Goal: Task Accomplishment & Management: Manage account settings

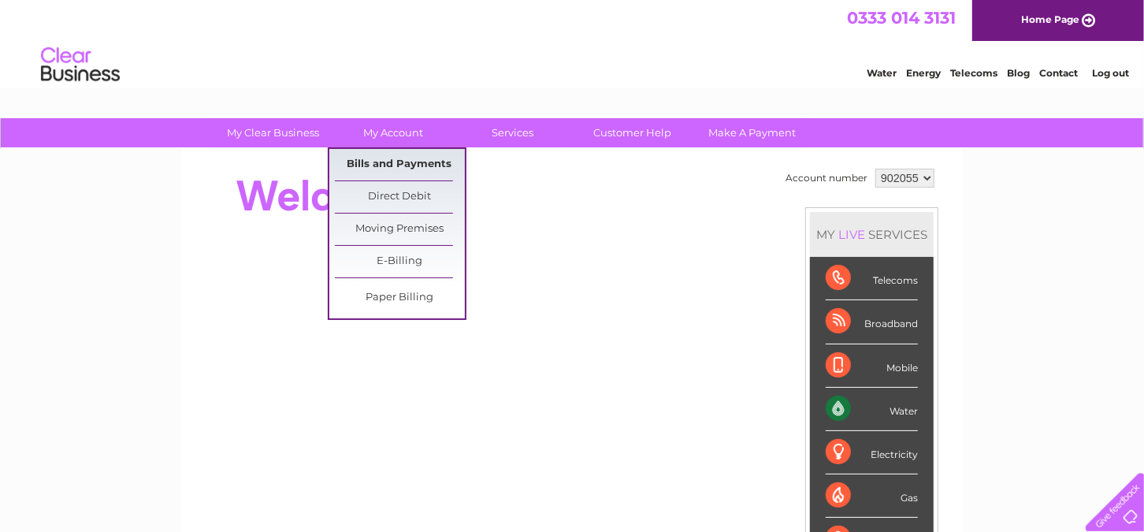
click at [382, 168] on link "Bills and Payments" at bounding box center [400, 165] width 130 height 32
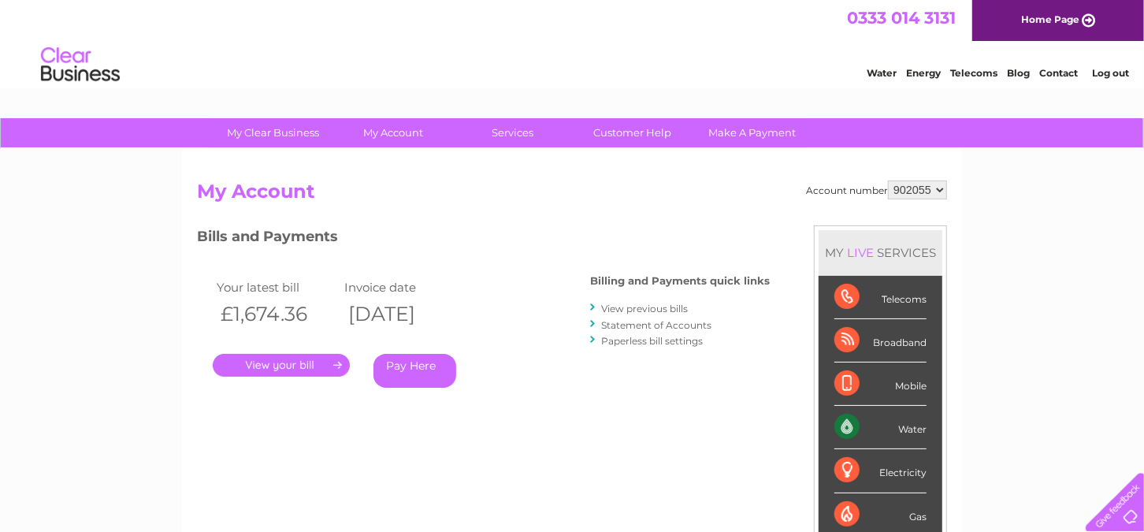
click at [320, 361] on link "." at bounding box center [281, 365] width 137 height 23
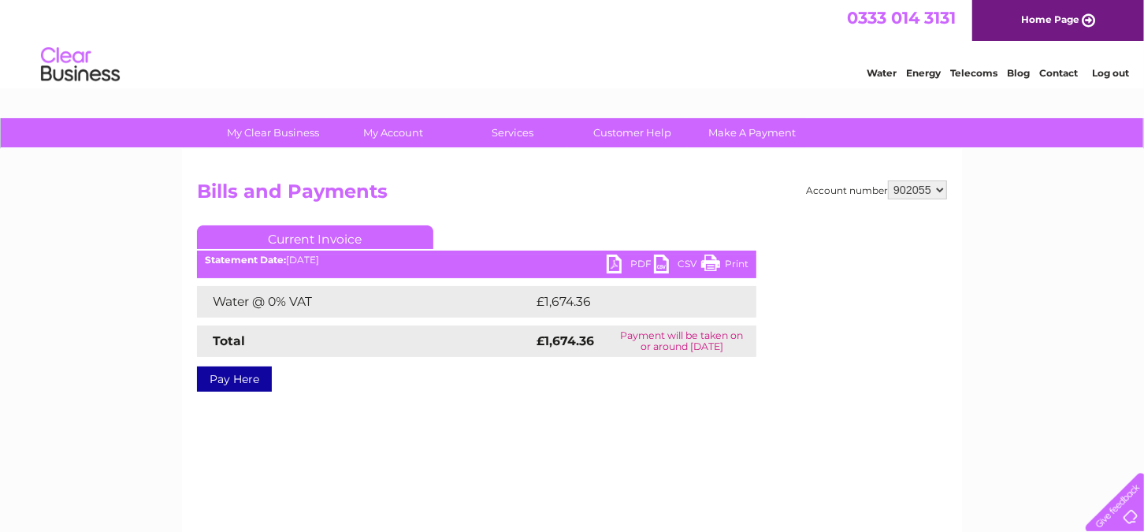
click at [612, 265] on link "PDF" at bounding box center [630, 266] width 47 height 23
